Goal: Contribute content

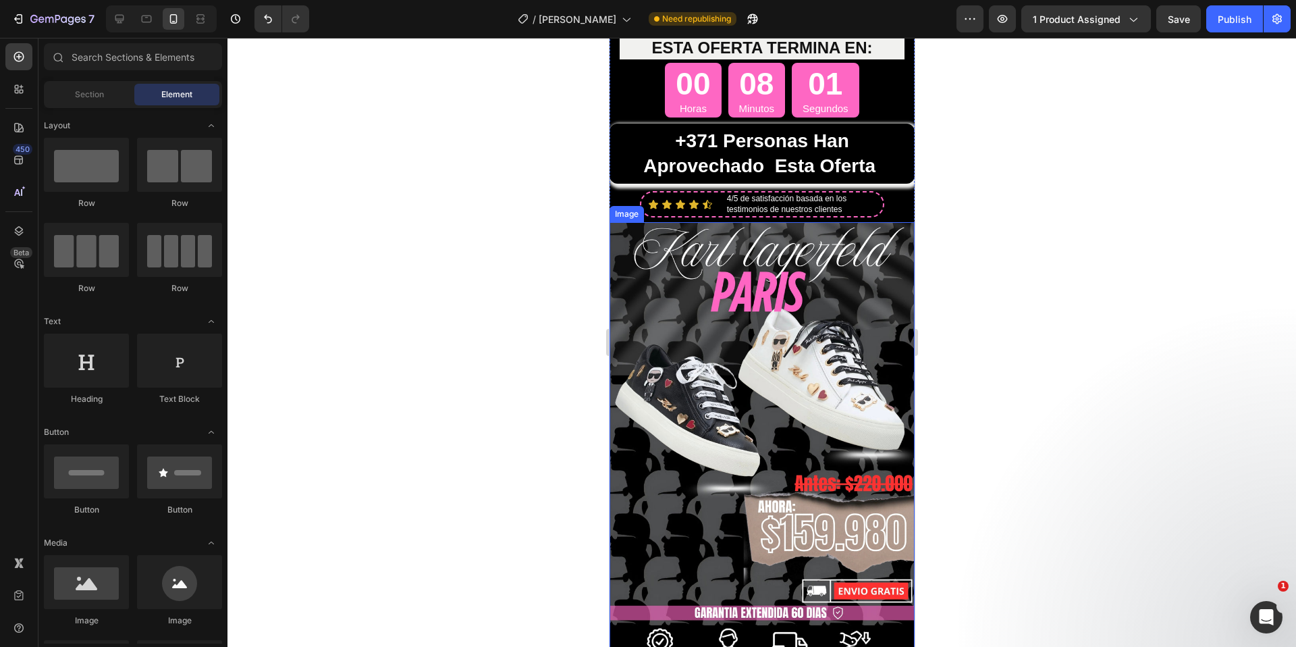
click at [773, 397] on img at bounding box center [761, 451] width 305 height 458
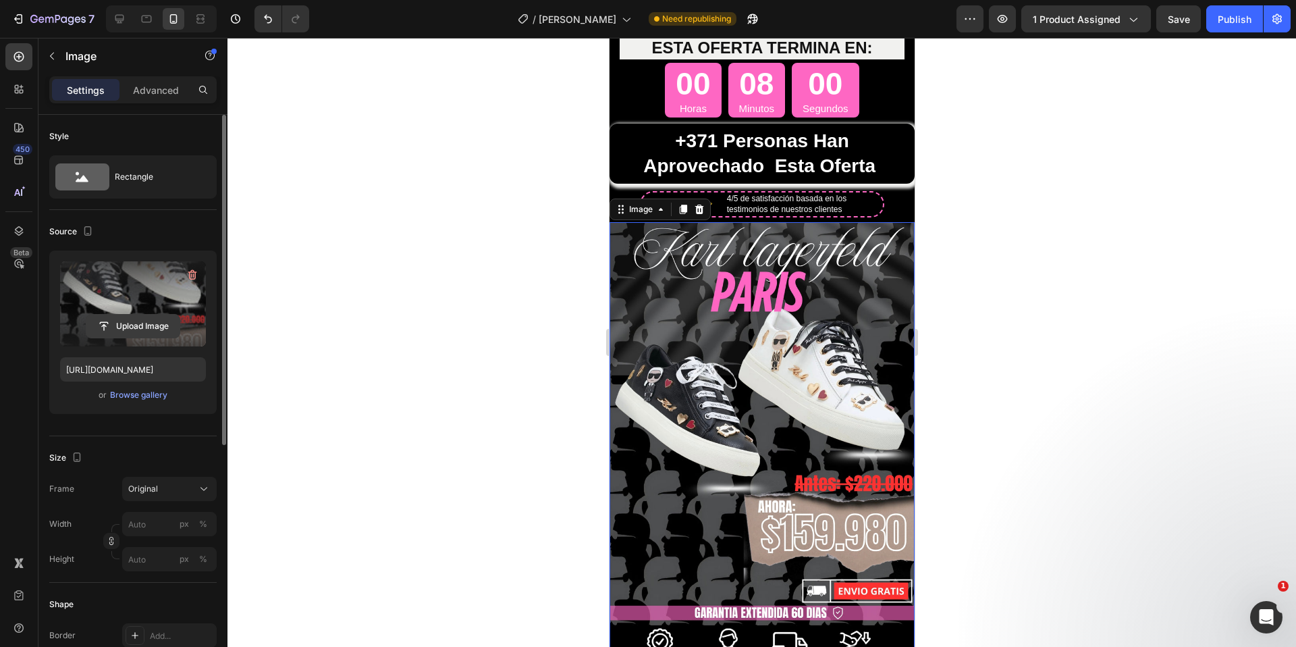
click at [137, 318] on input "file" at bounding box center [132, 325] width 93 height 23
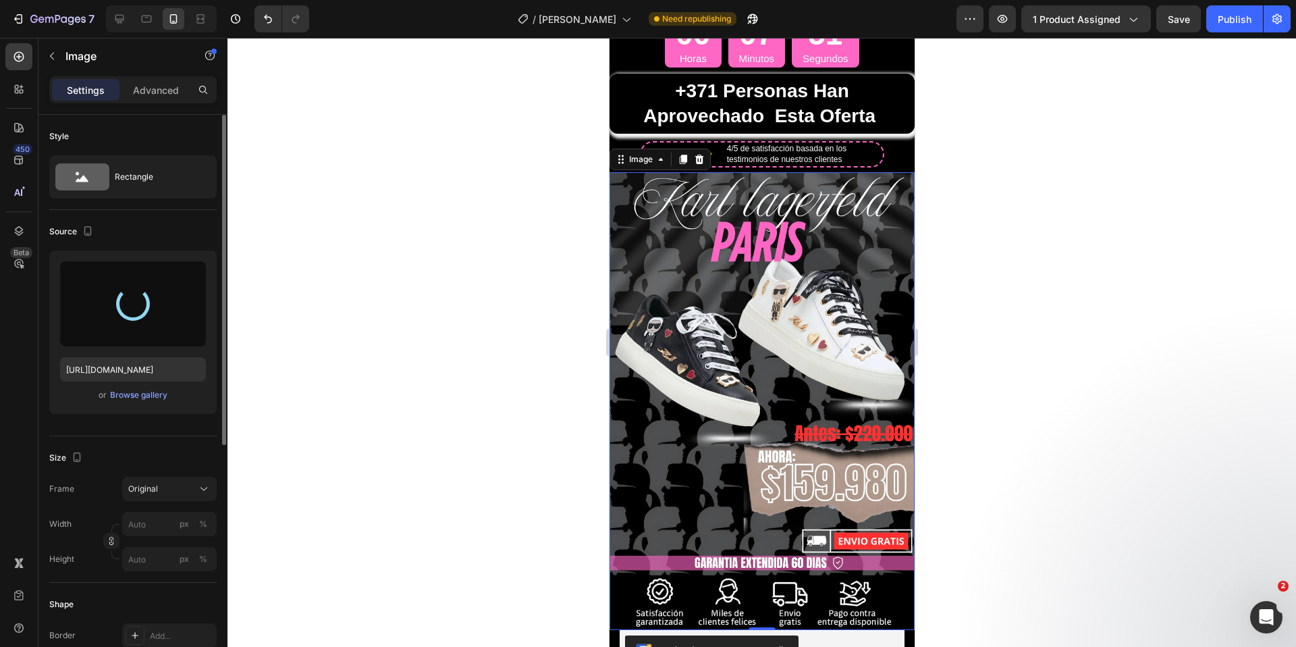
scroll to position [90, 0]
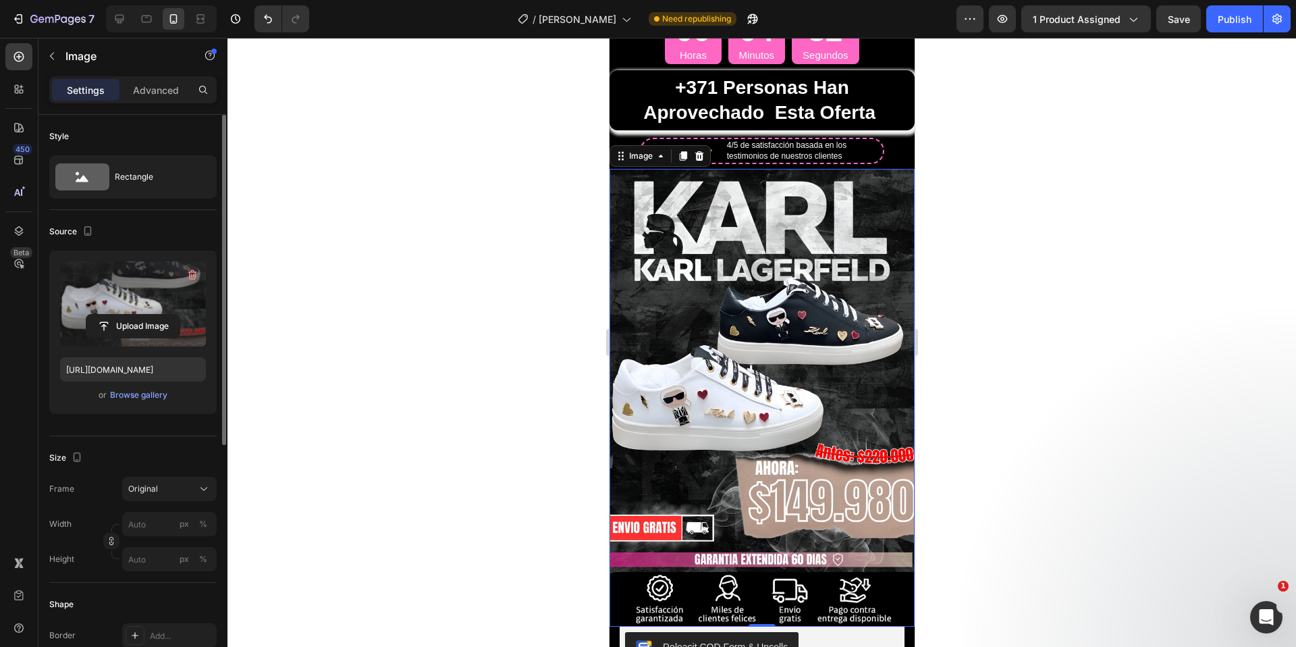
click at [729, 269] on img at bounding box center [761, 398] width 305 height 458
click at [130, 324] on input "file" at bounding box center [132, 325] width 93 height 23
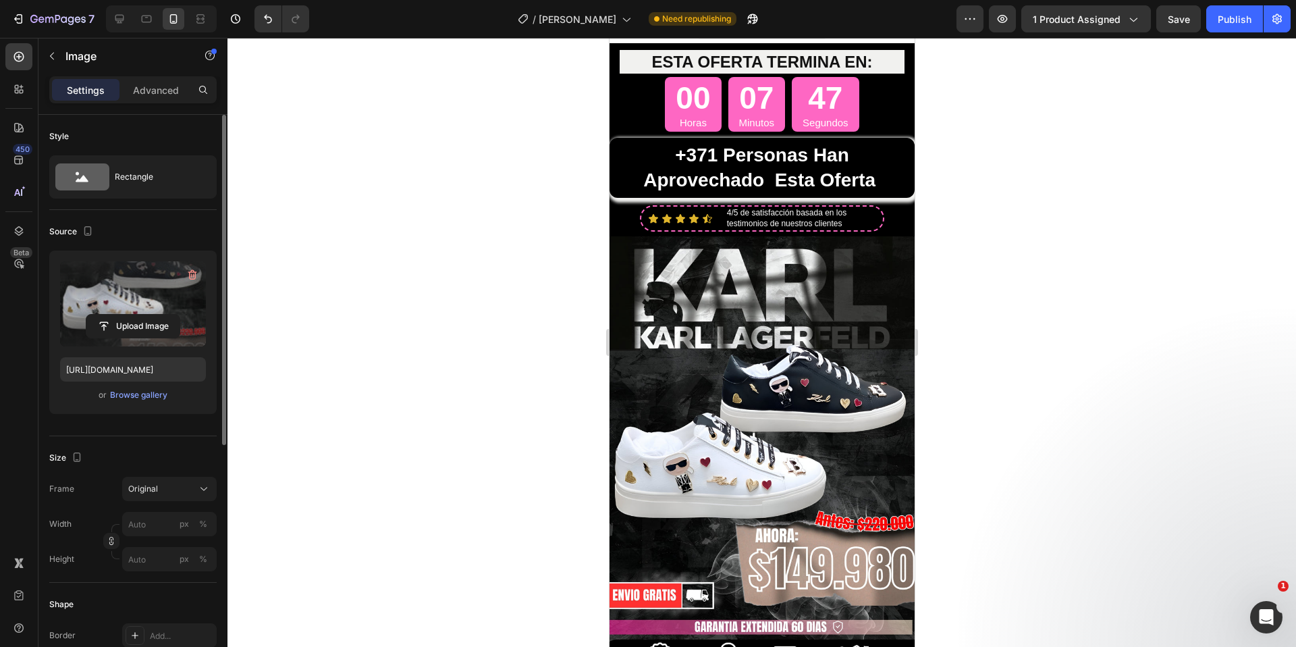
scroll to position [22, 0]
click at [1243, 14] on div "Publish" at bounding box center [1234, 19] width 34 height 14
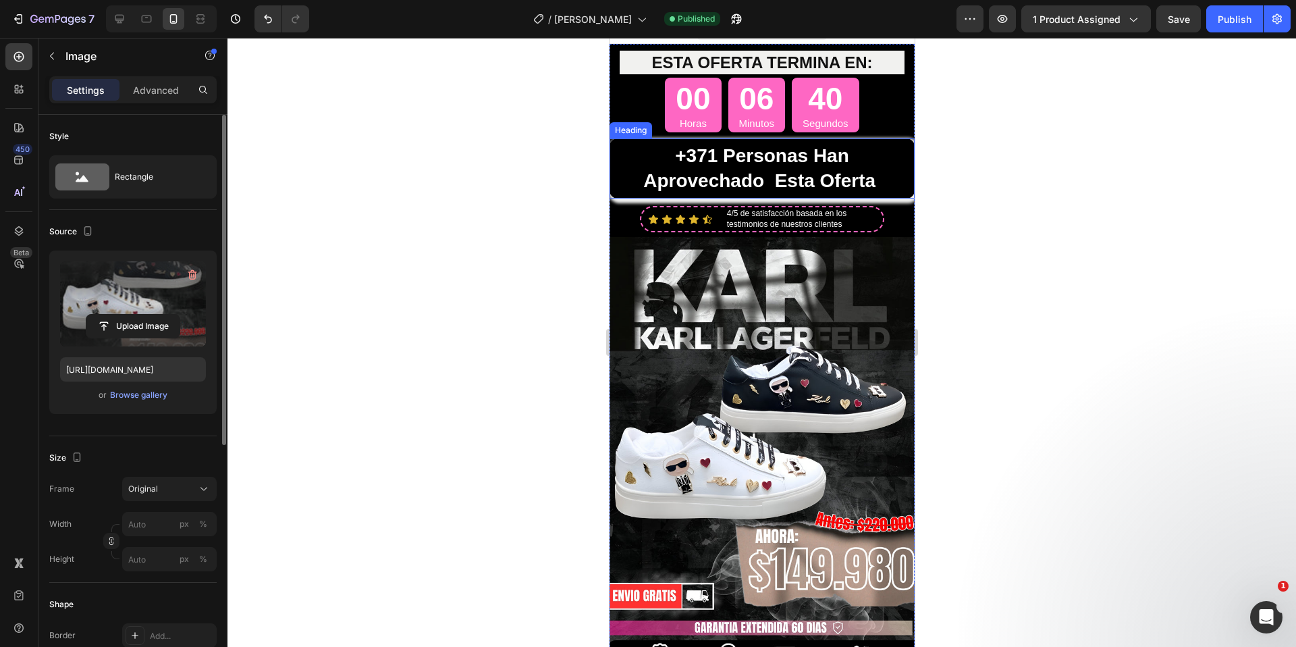
scroll to position [19, 0]
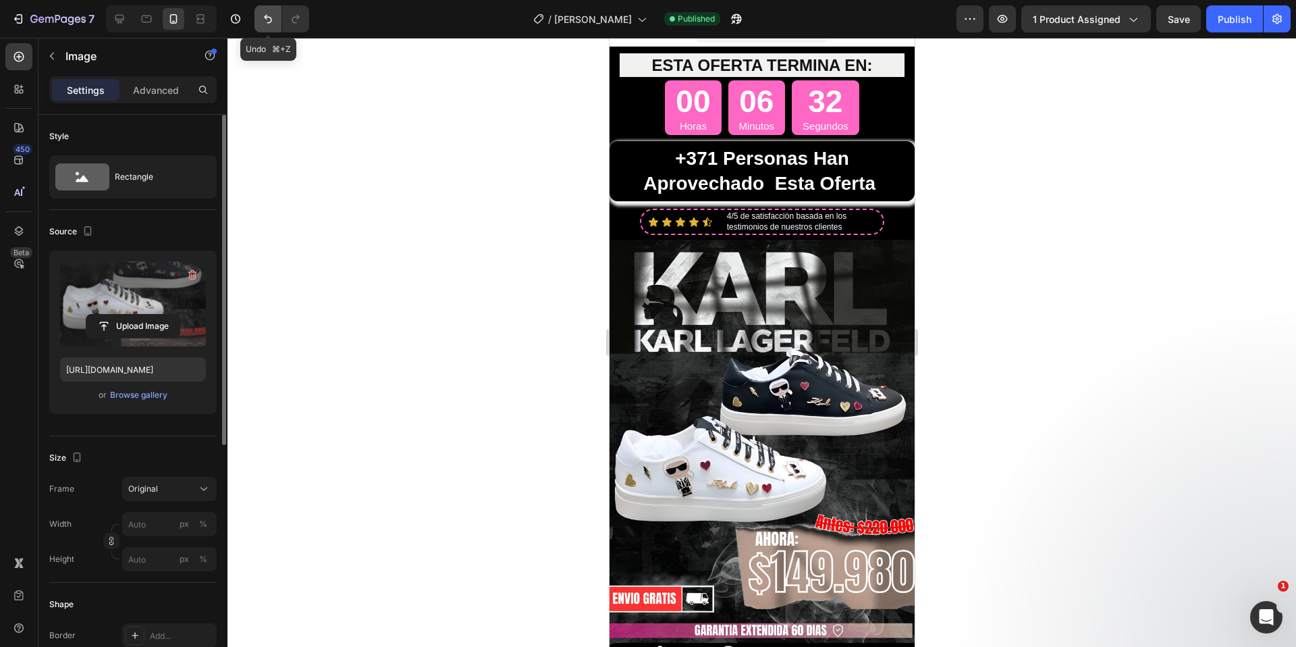
click at [266, 24] on icon "Undo/Redo" at bounding box center [267, 18] width 13 height 13
click at [267, 24] on icon "Undo/Redo" at bounding box center [267, 18] width 13 height 13
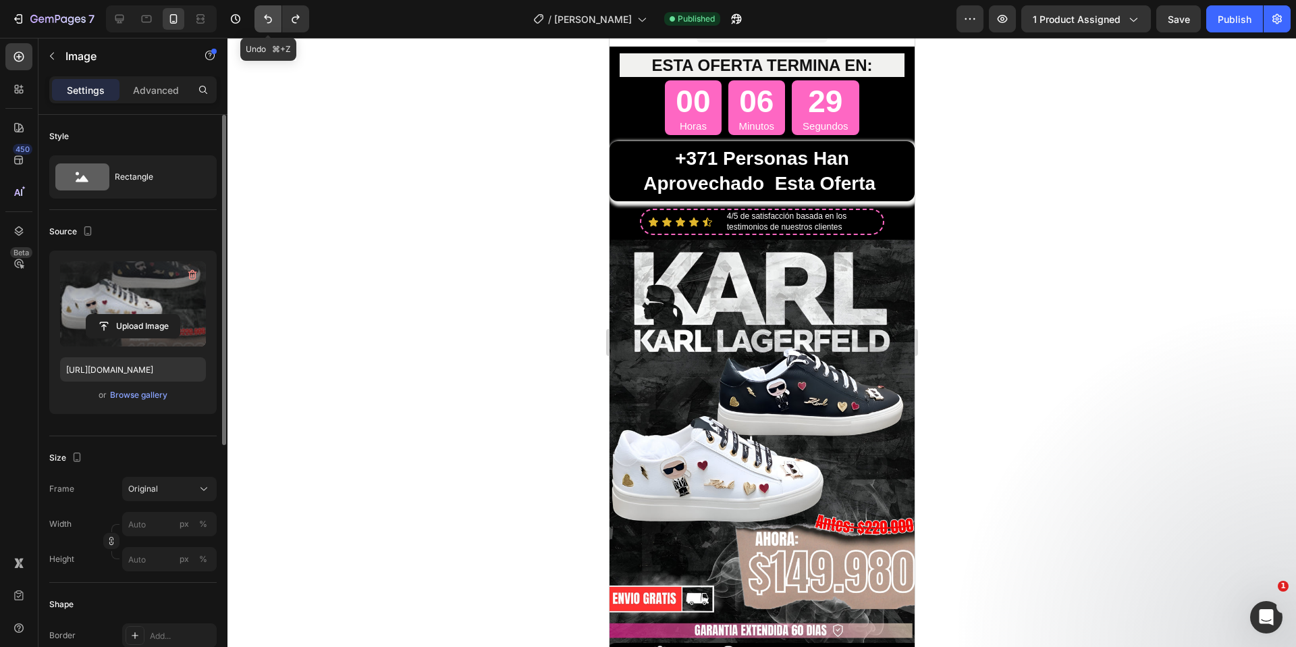
click at [269, 24] on icon "Undo/Redo" at bounding box center [267, 18] width 13 height 13
click at [270, 22] on icon "Undo/Redo" at bounding box center [268, 19] width 8 height 9
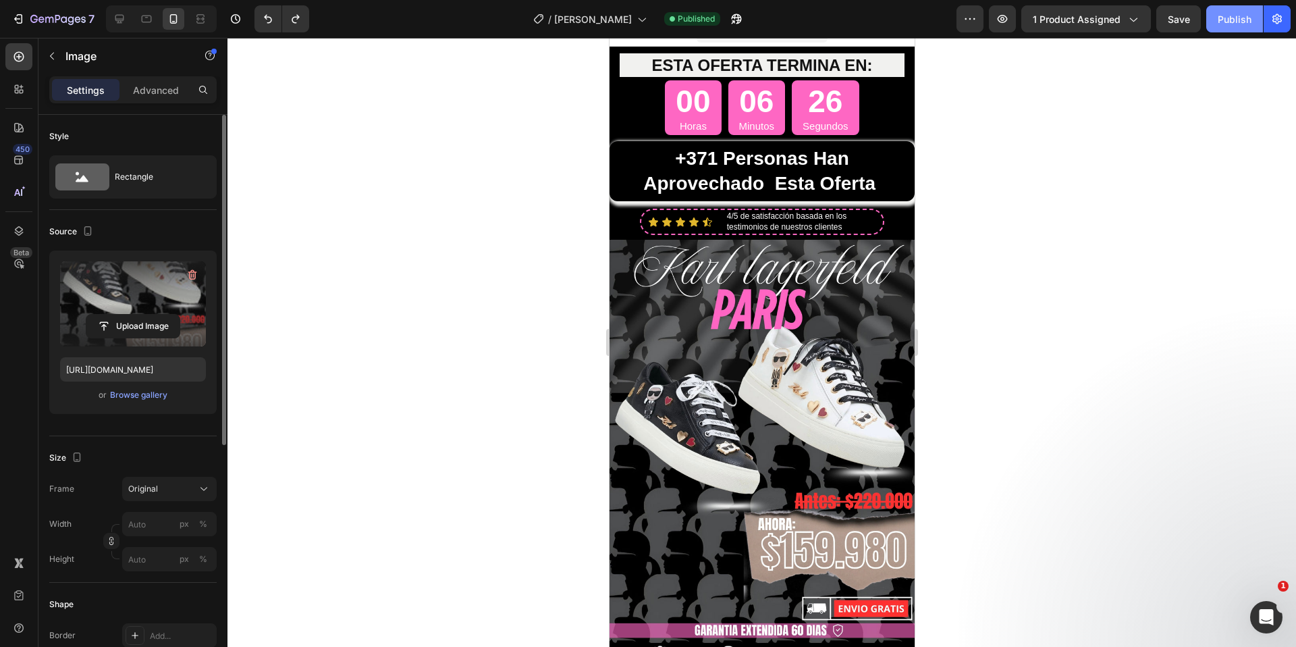
click at [1236, 23] on div "Publish" at bounding box center [1234, 19] width 34 height 14
click at [294, 18] on icon "Undo/Redo" at bounding box center [295, 18] width 13 height 13
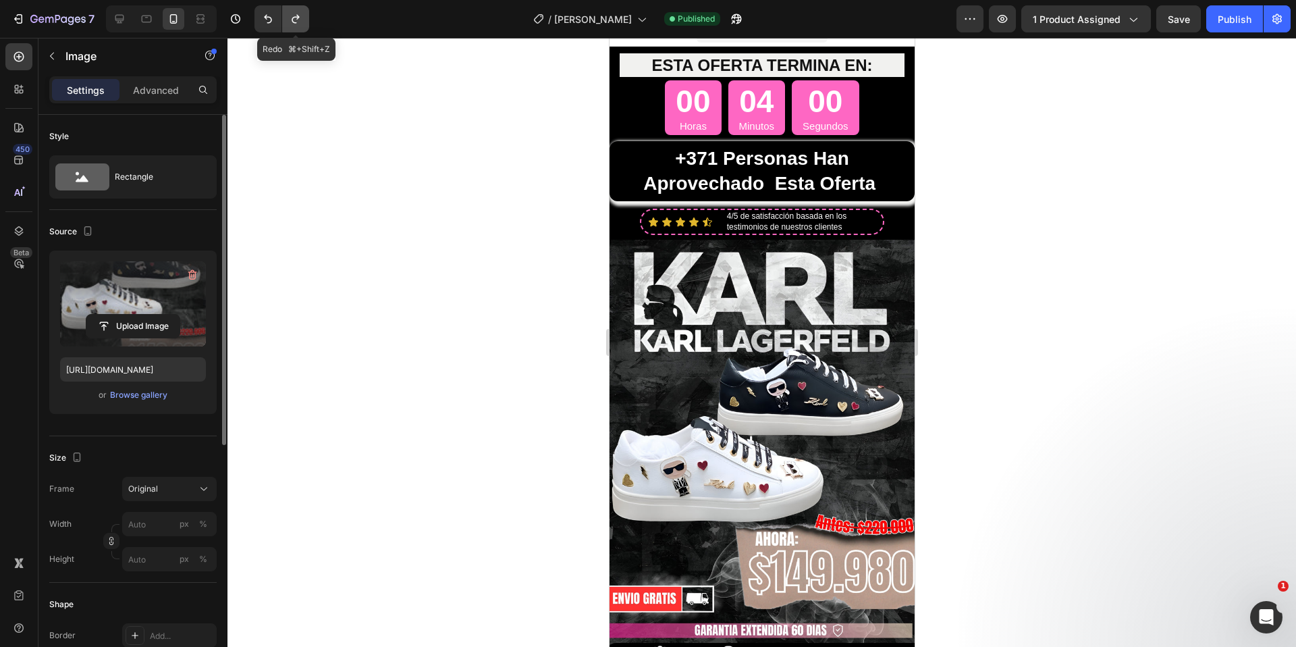
click at [294, 17] on icon "Undo/Redo" at bounding box center [295, 19] width 7 height 9
type input "[URL][DOMAIN_NAME]"
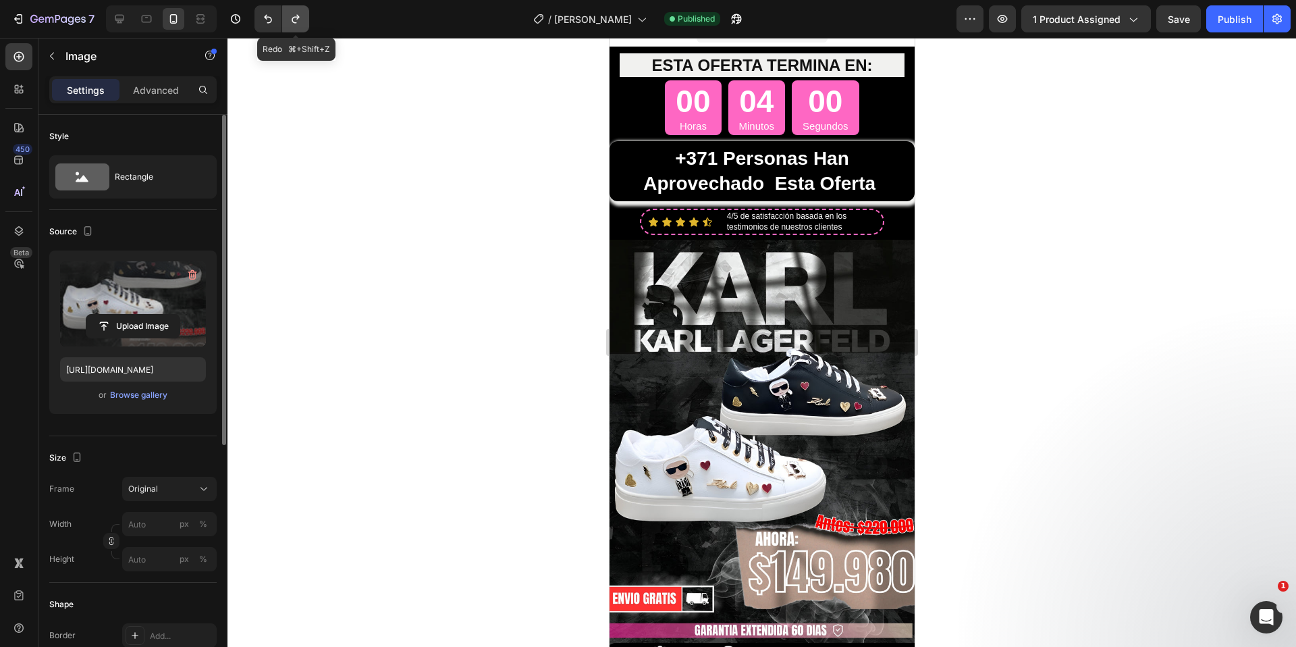
click at [293, 17] on icon "Undo/Redo" at bounding box center [295, 19] width 7 height 9
click at [1228, 18] on div "Publish" at bounding box center [1234, 19] width 34 height 14
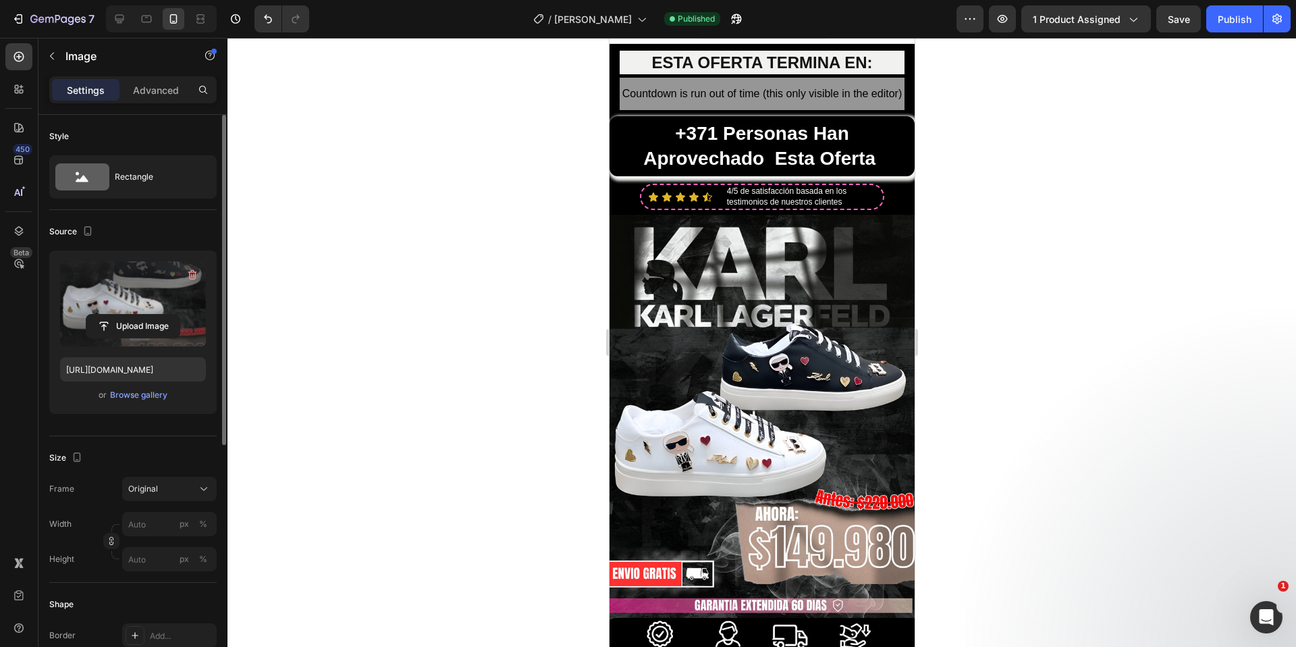
scroll to position [59, 0]
